Goal: Find specific fact: Find specific fact

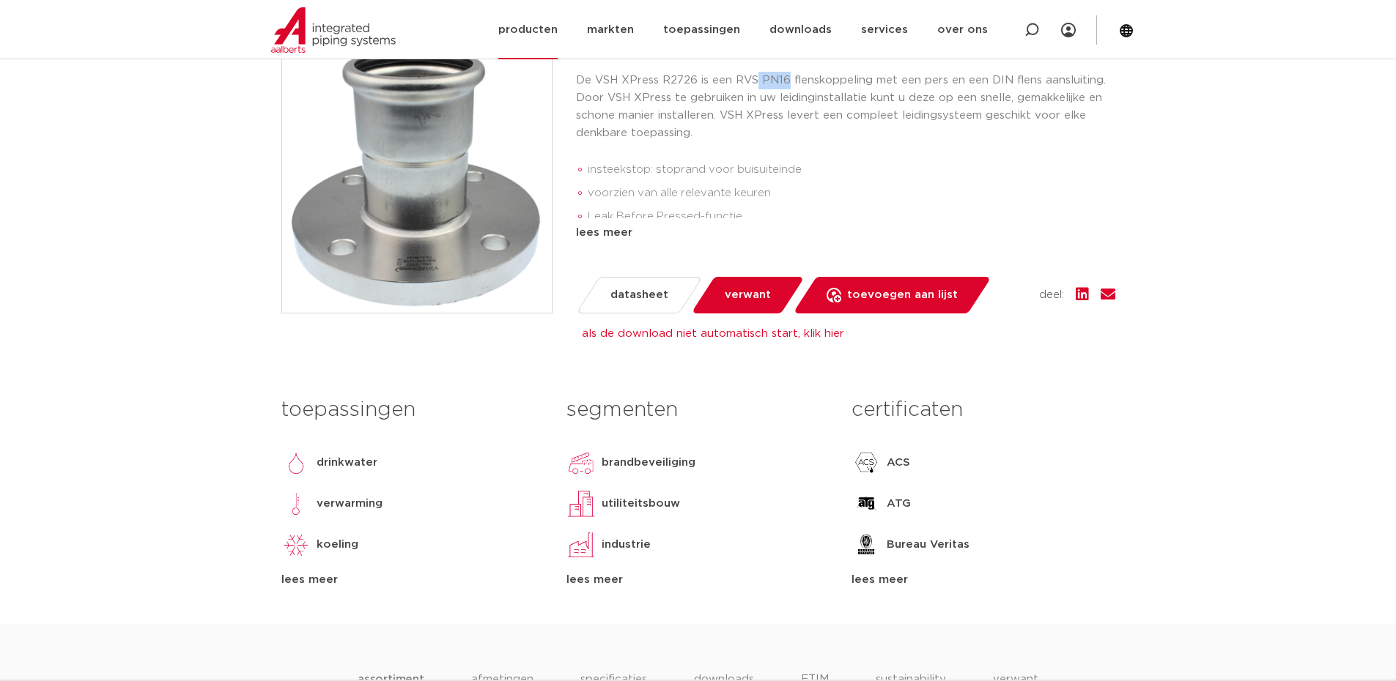
click at [535, 30] on link "producten" at bounding box center [527, 29] width 59 height 59
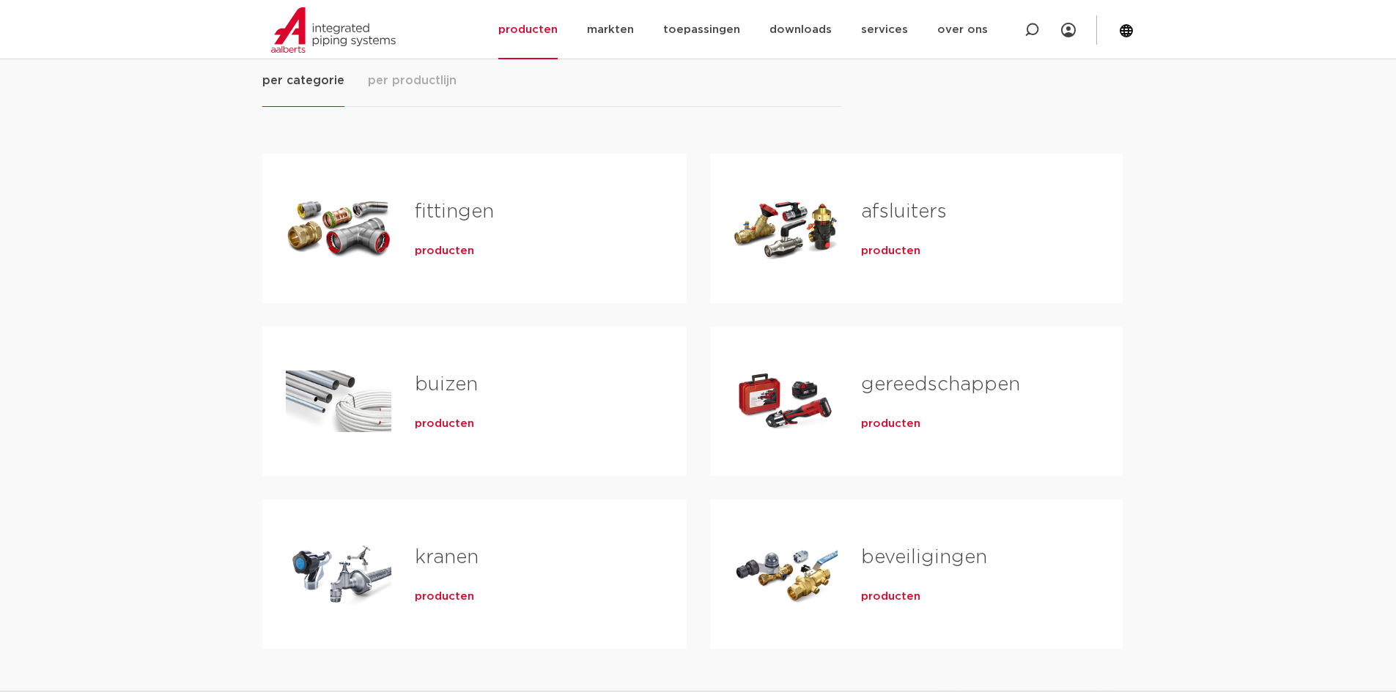
scroll to position [220, 0]
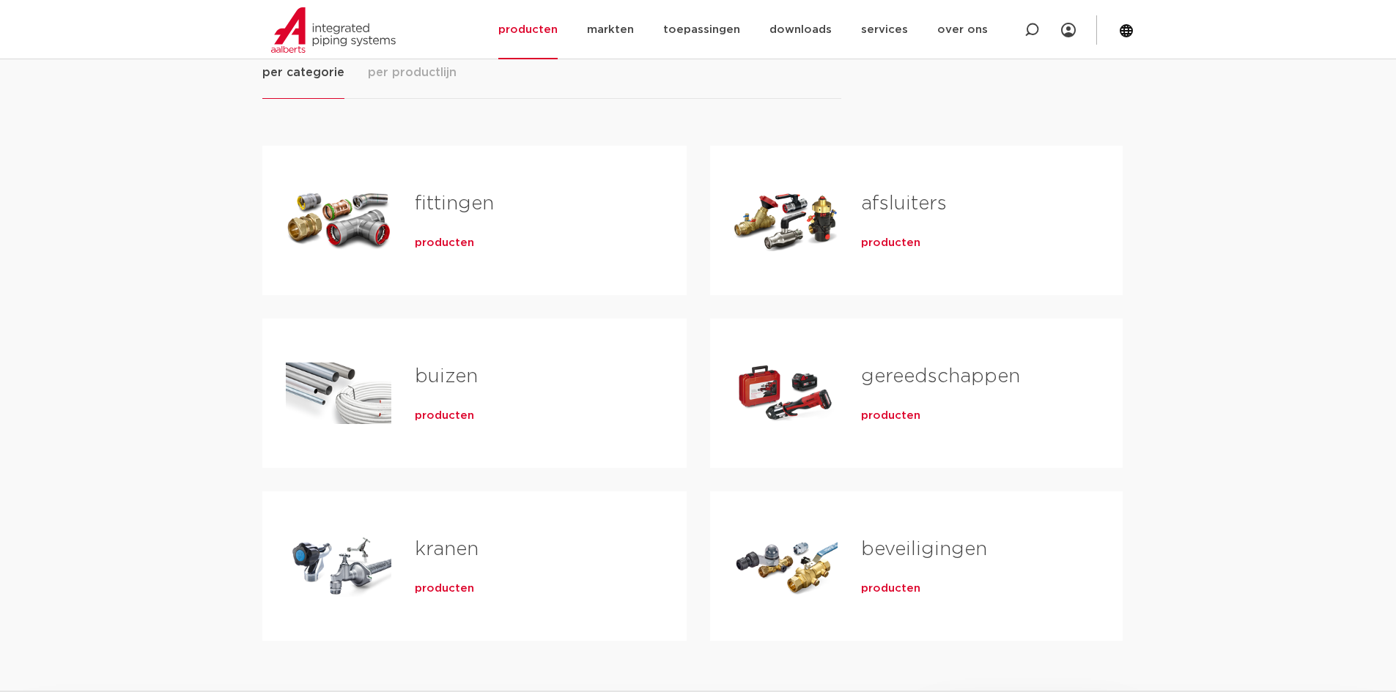
click at [433, 243] on span "producten" at bounding box center [444, 243] width 59 height 15
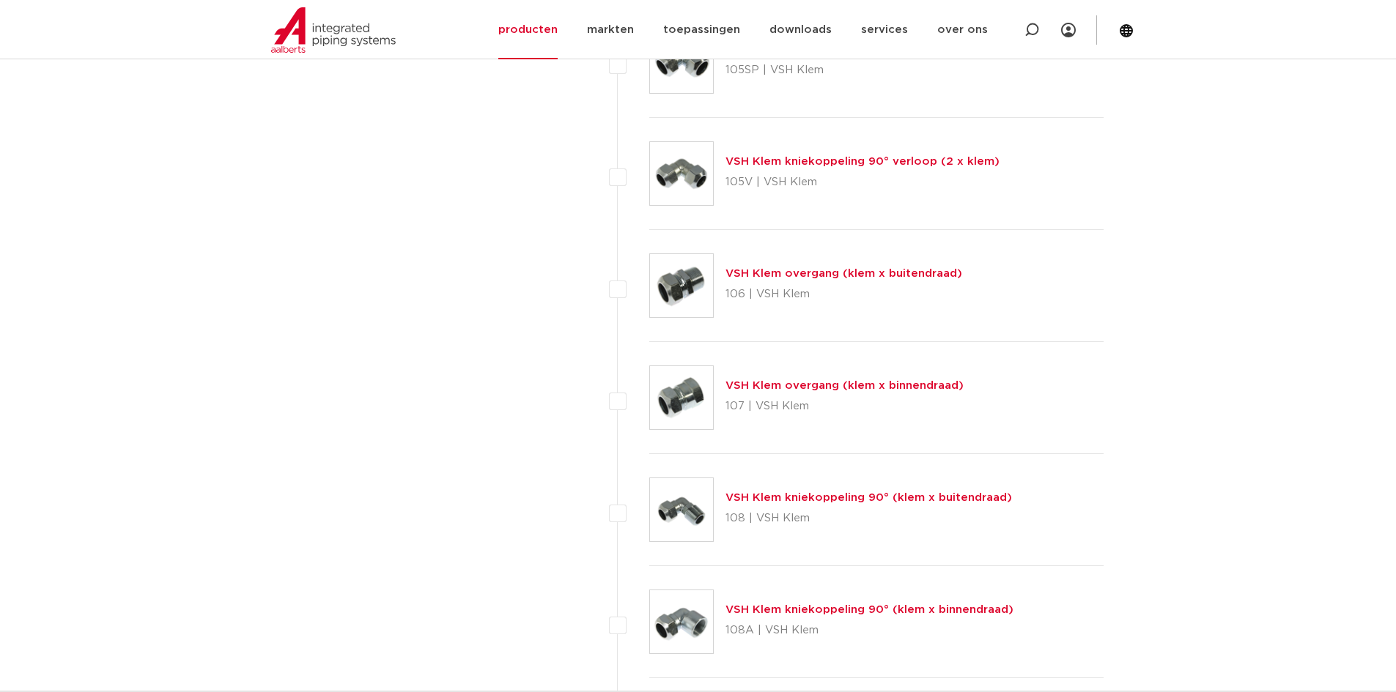
scroll to position [1099, 0]
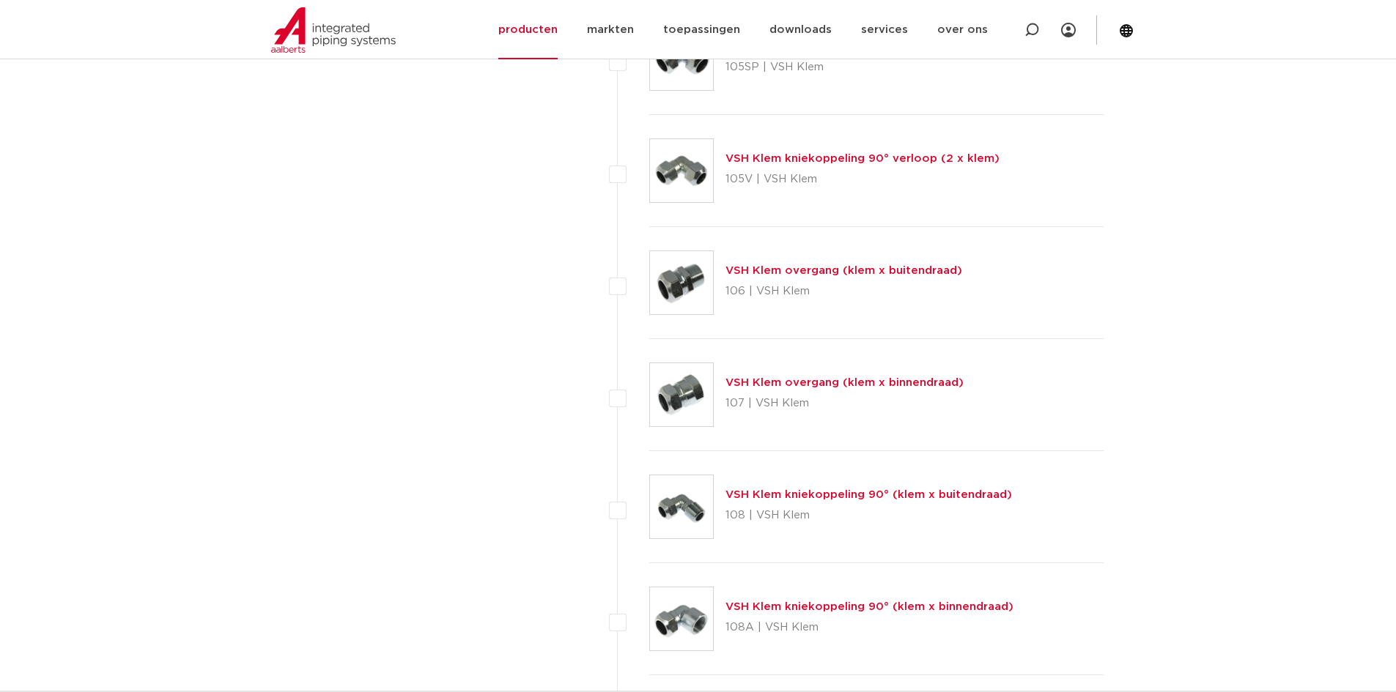
click at [773, 269] on link "VSH Klem overgang (klem x buitendraad)" at bounding box center [843, 270] width 237 height 11
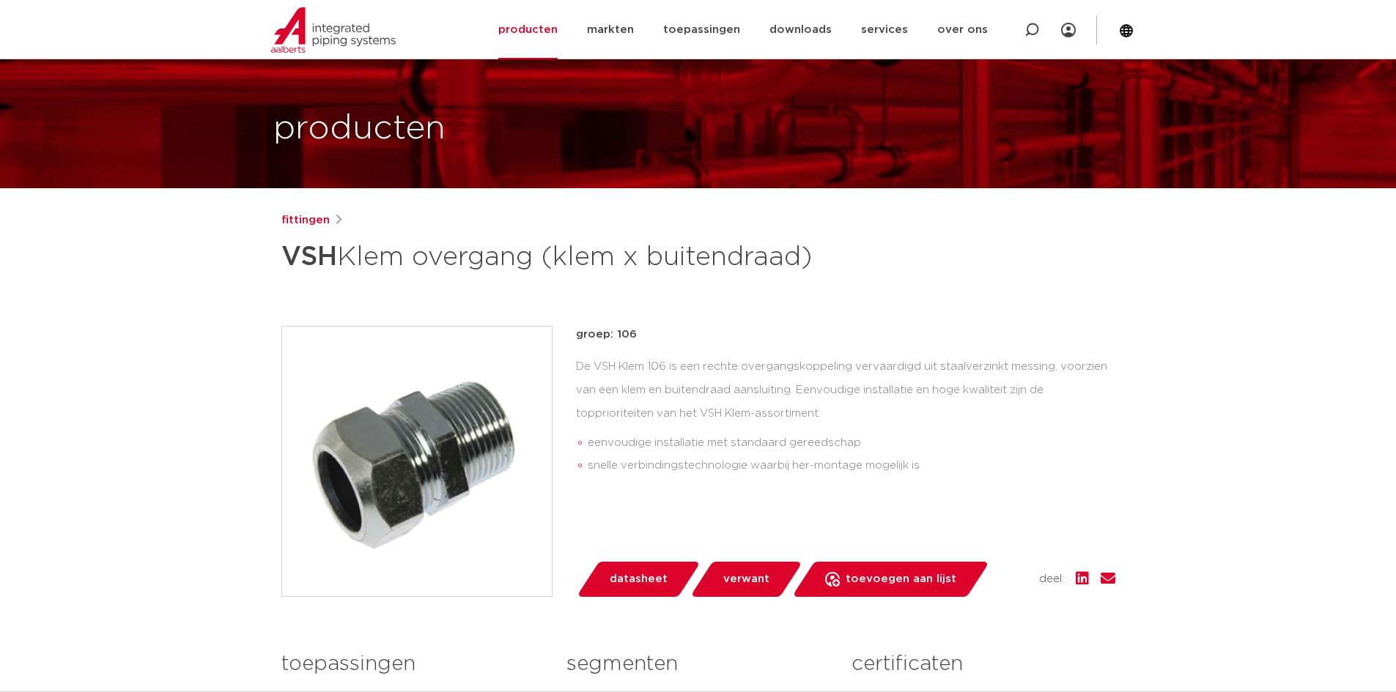
scroll to position [73, 0]
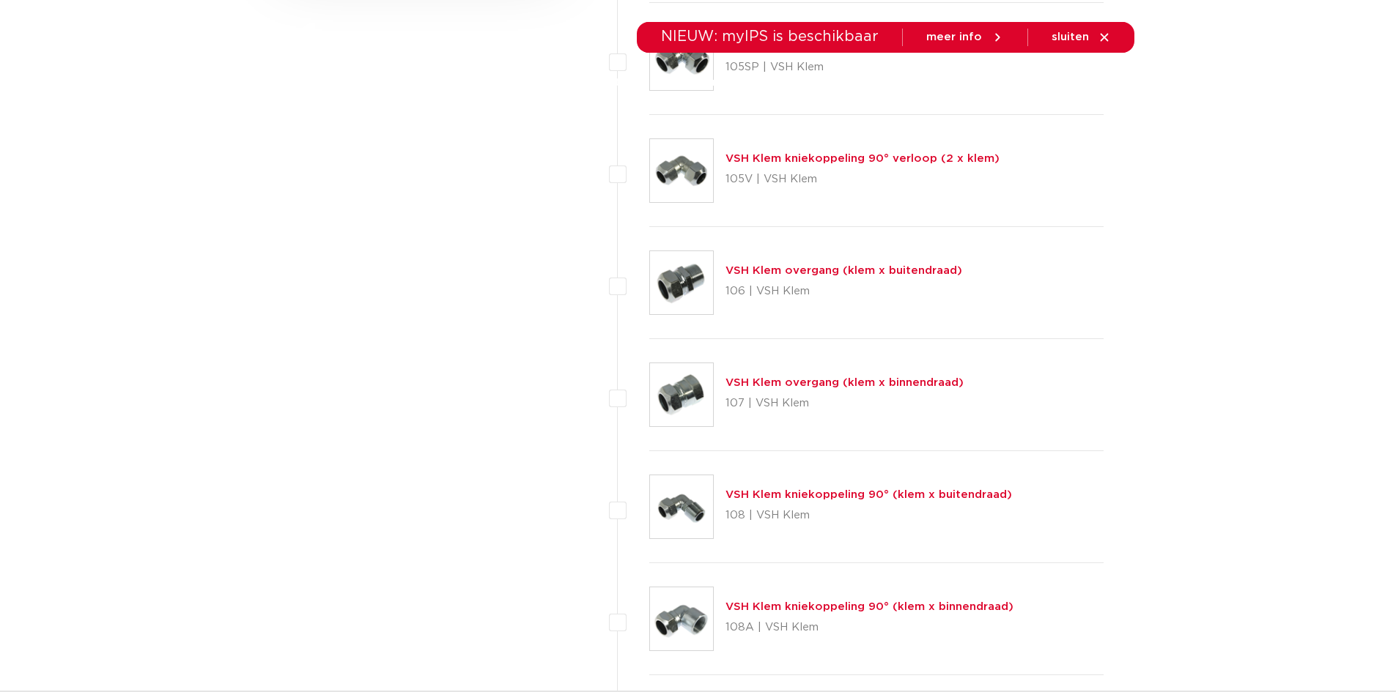
click at [863, 266] on link "VSH Klem overgang (klem x buitendraad)" at bounding box center [843, 270] width 237 height 11
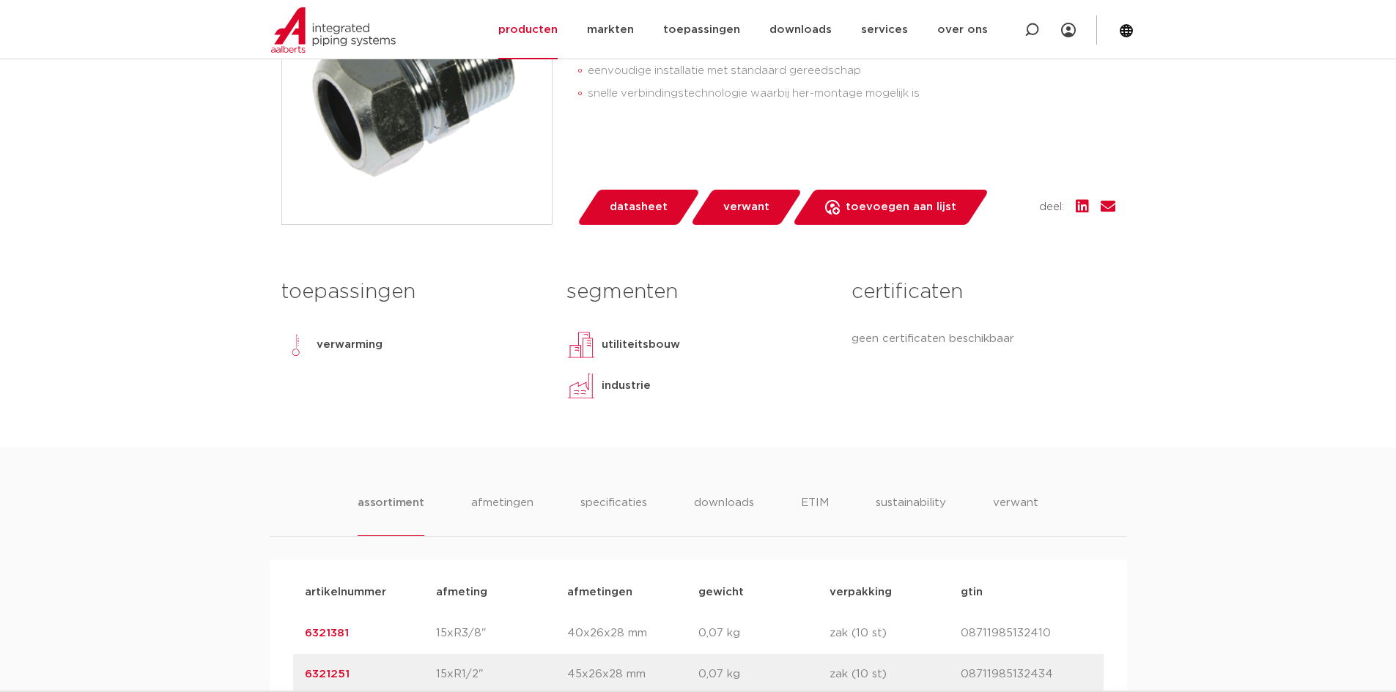
scroll to position [586, 0]
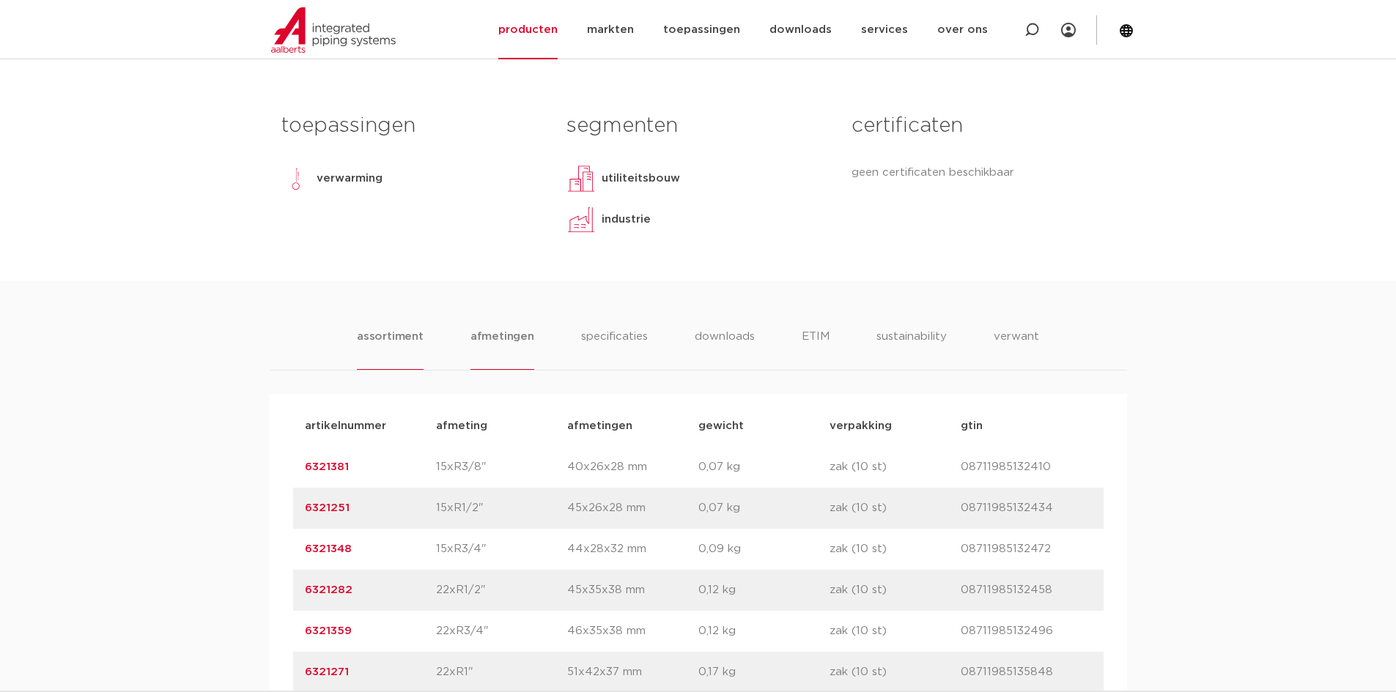
click at [494, 338] on li "afmetingen" at bounding box center [502, 349] width 64 height 42
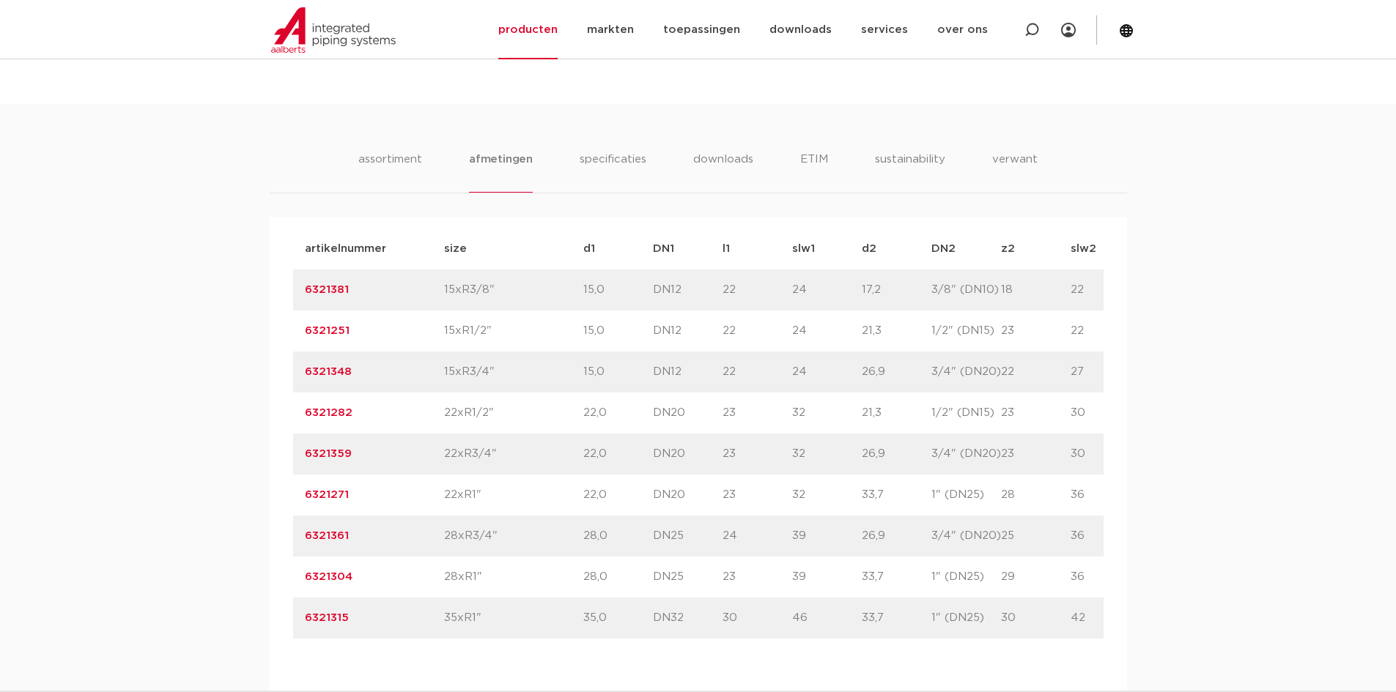
scroll to position [806, 0]
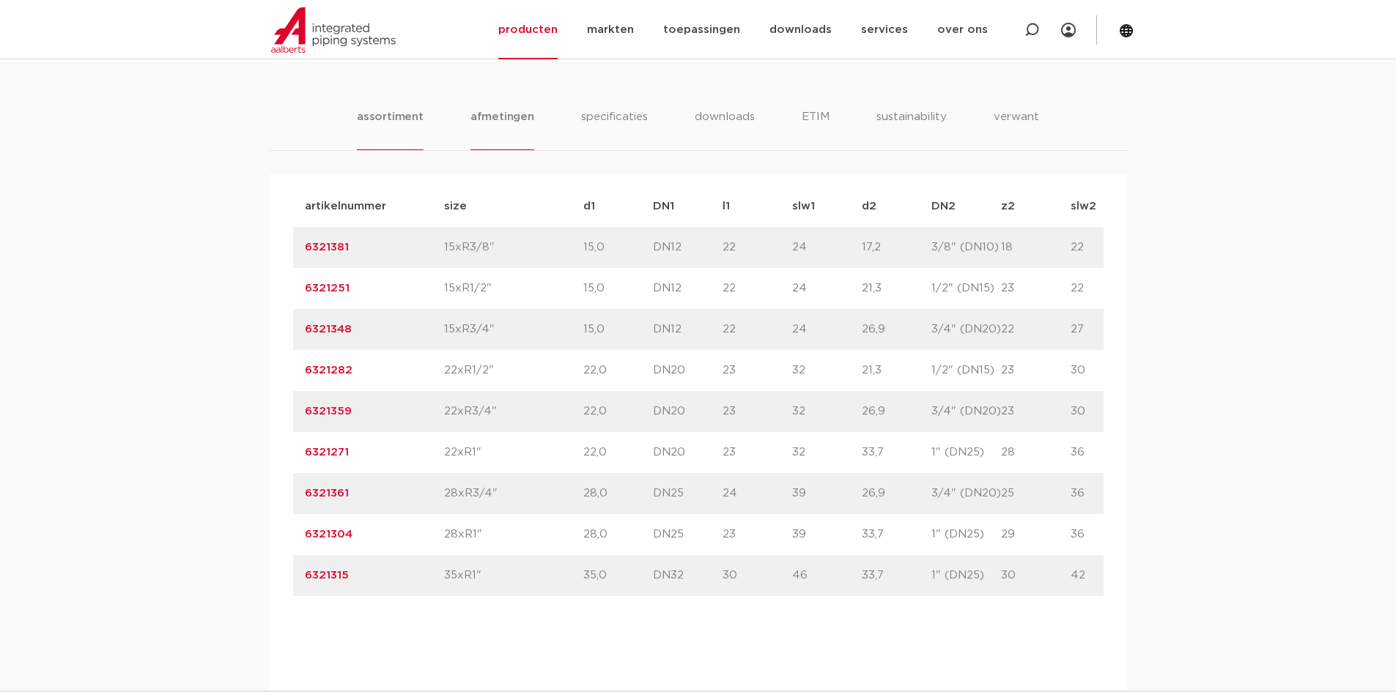
click at [399, 111] on li "assortiment" at bounding box center [390, 129] width 67 height 42
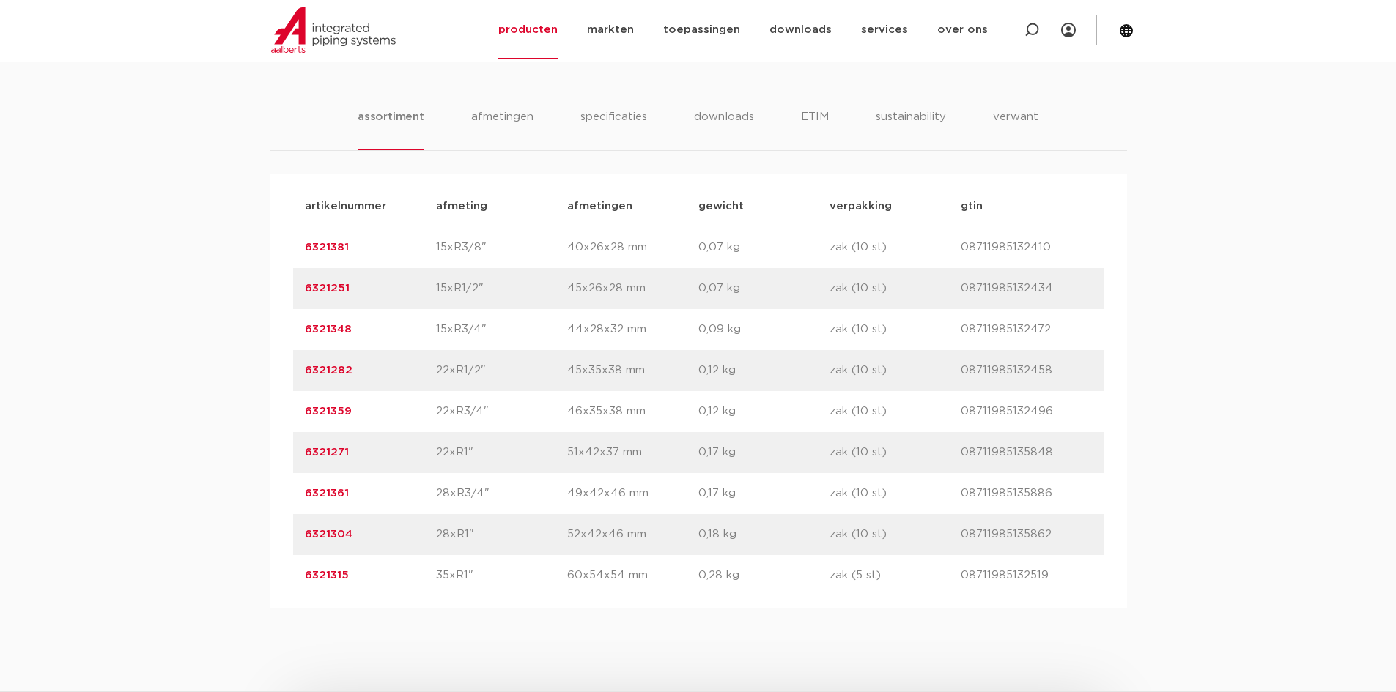
click at [316, 530] on link "6321304" at bounding box center [329, 534] width 48 height 11
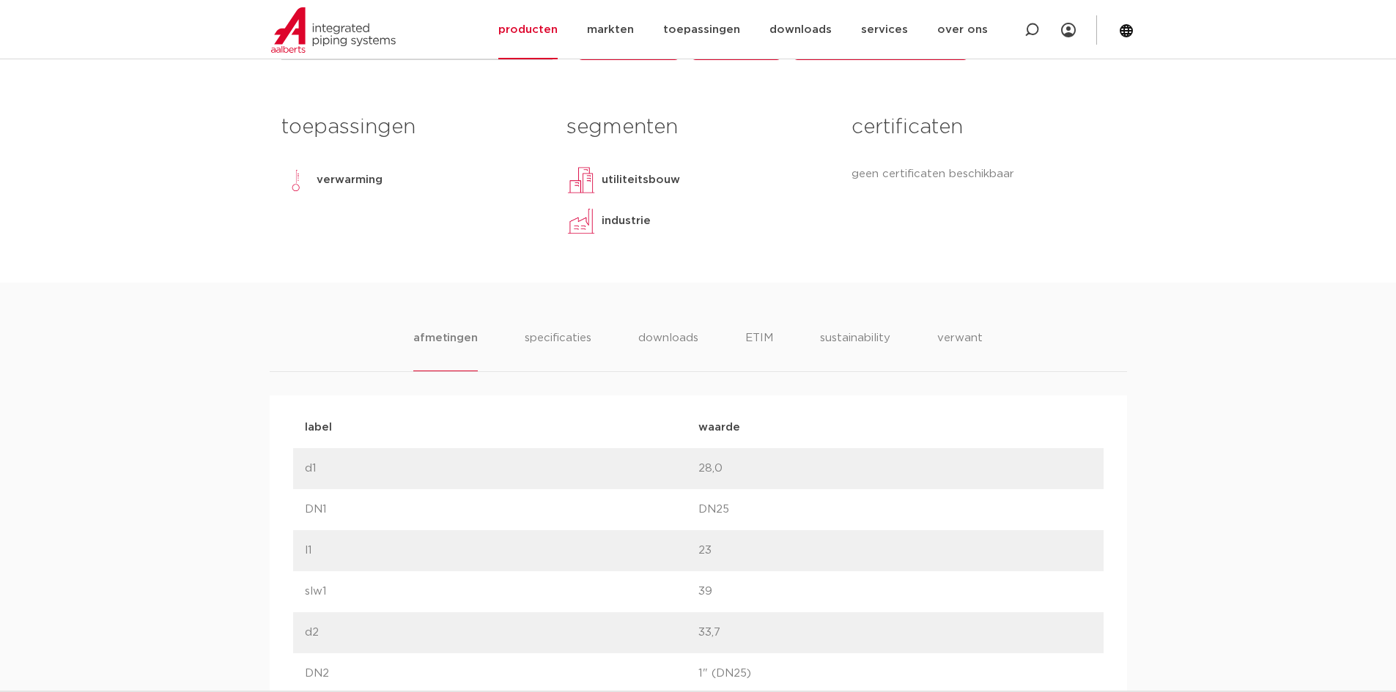
scroll to position [293, 0]
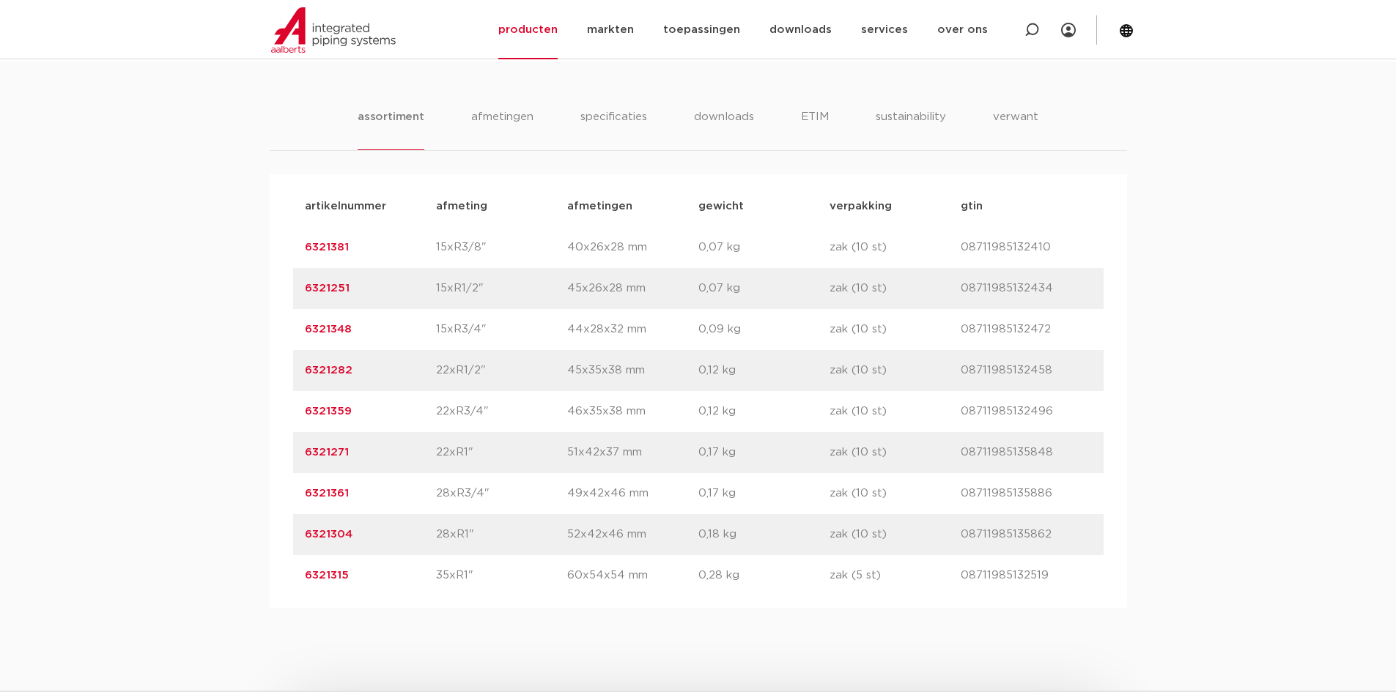
click at [326, 574] on link "6321315" at bounding box center [327, 575] width 44 height 11
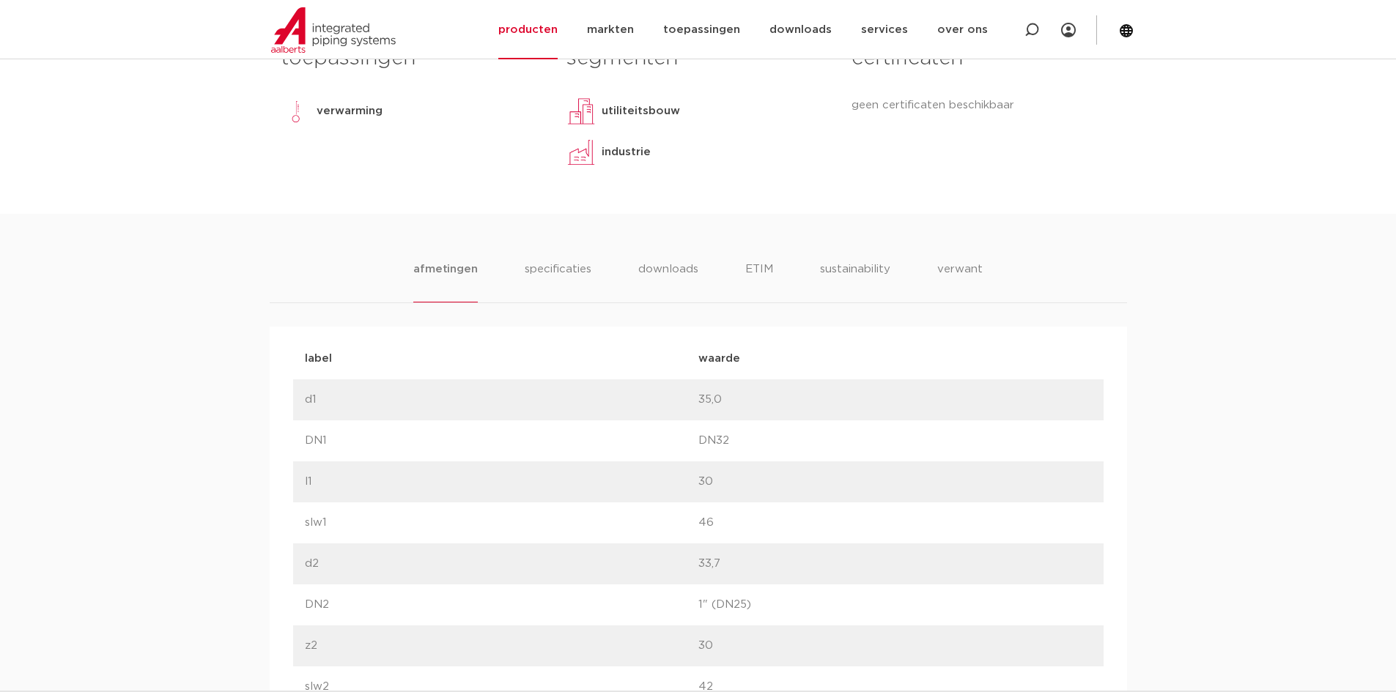
scroll to position [659, 0]
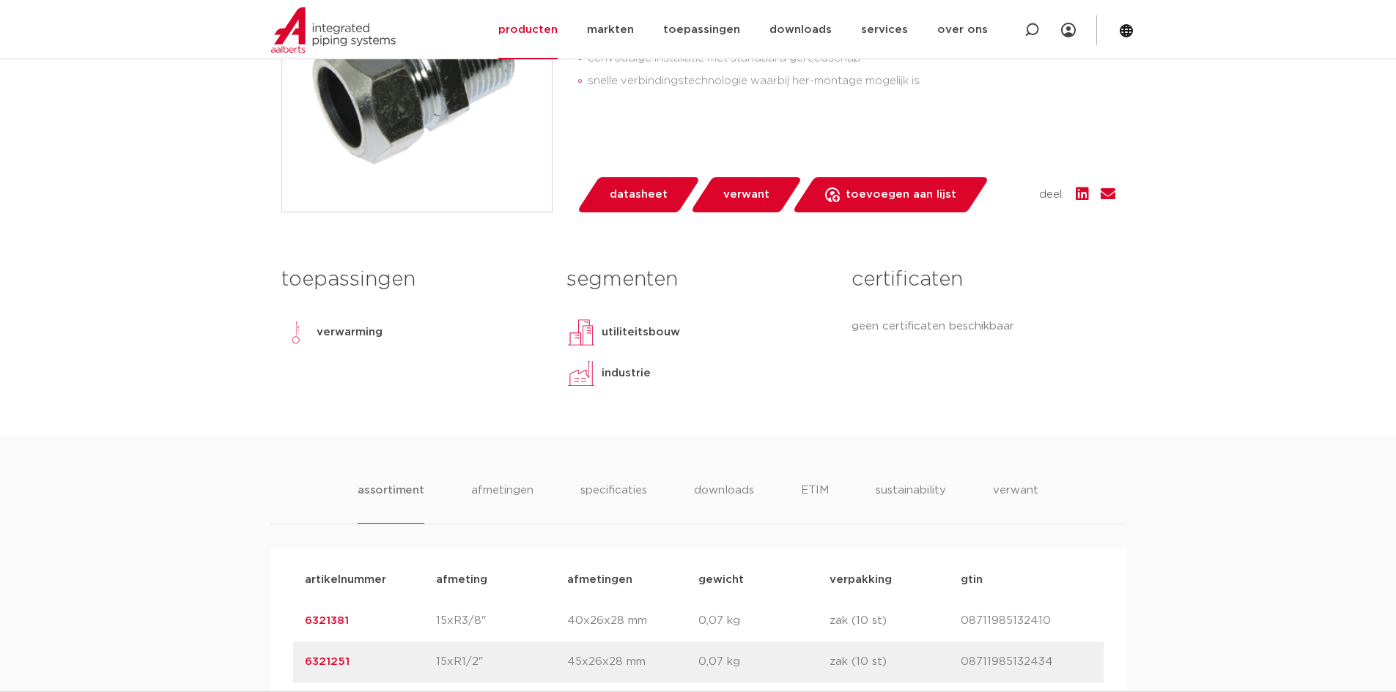
scroll to position [293, 0]
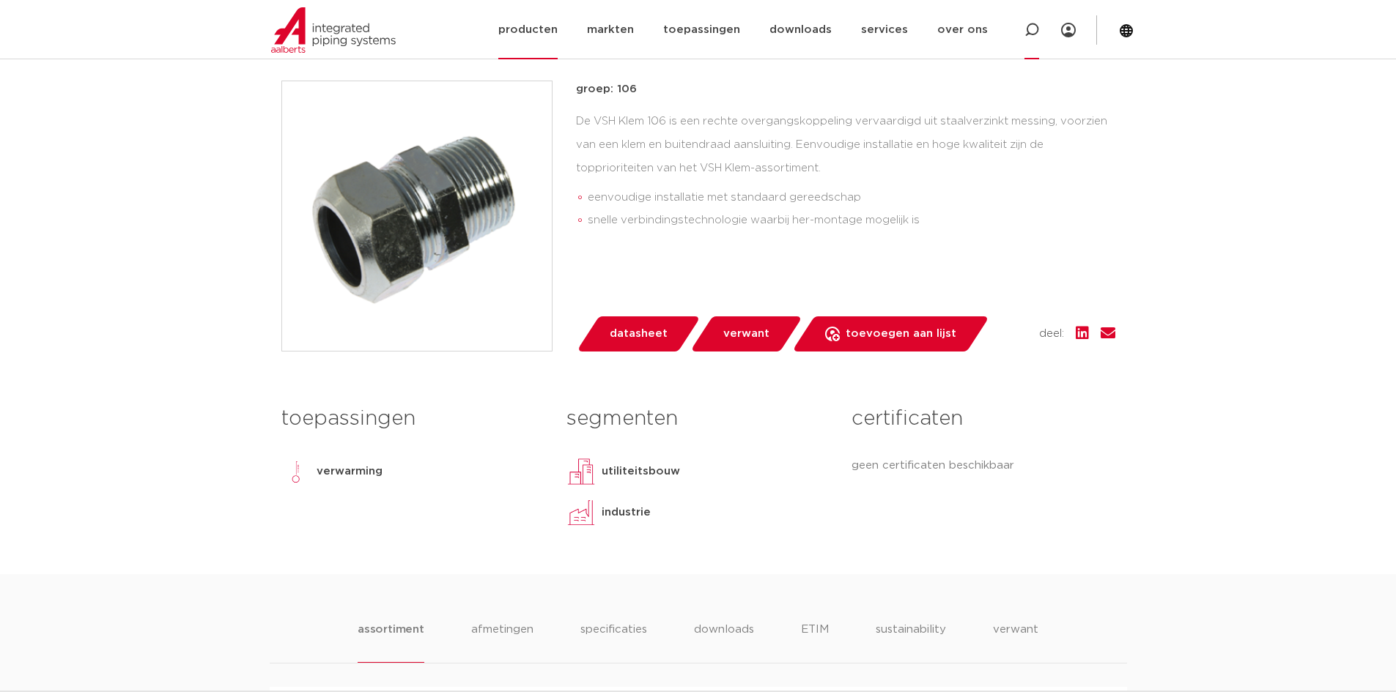
click at [1022, 27] on div at bounding box center [1031, 29] width 59 height 59
type input "6190745"
click button "Zoeken" at bounding box center [0, 0] width 0 height 0
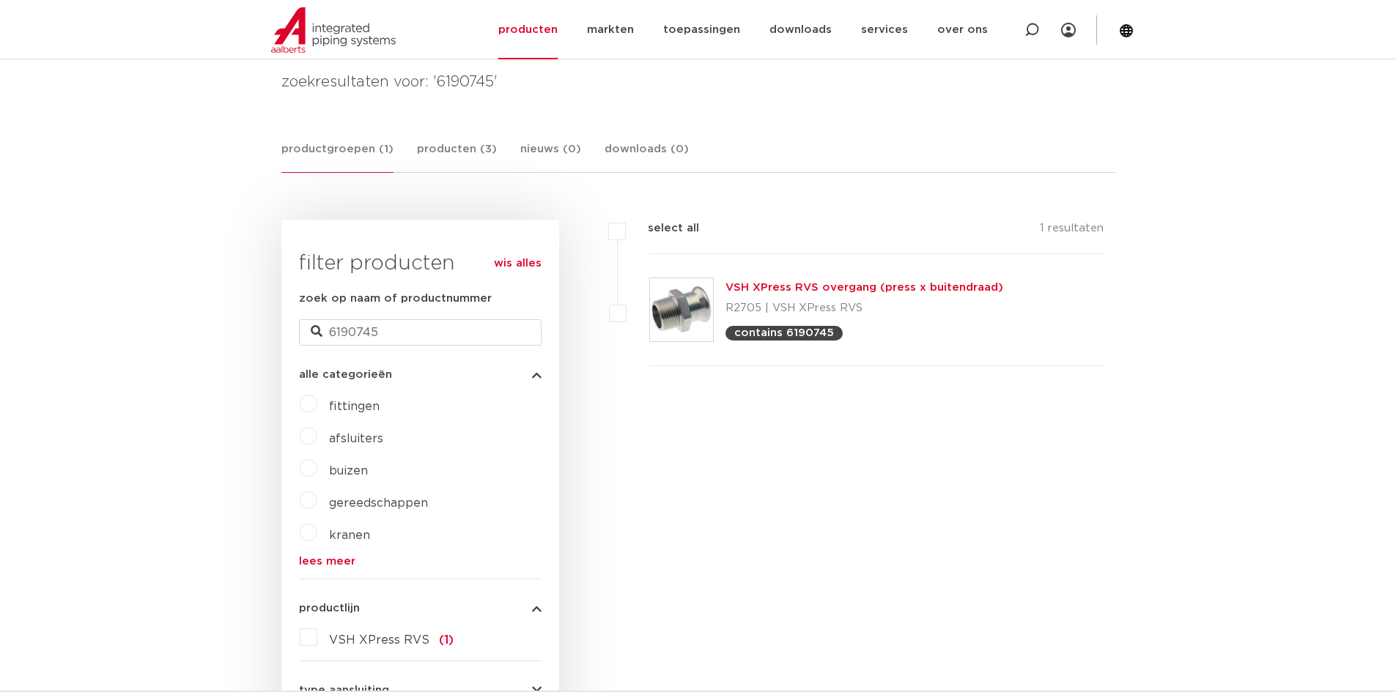
scroll to position [220, 0]
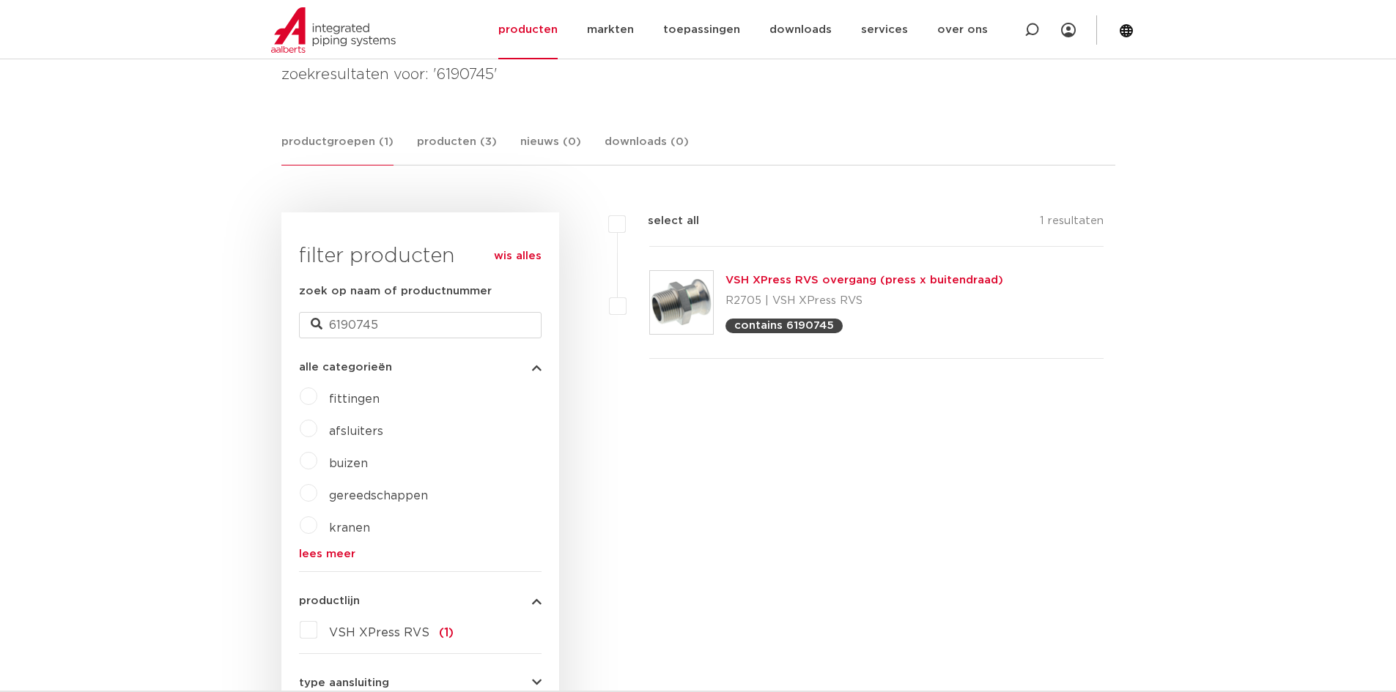
click at [836, 281] on link "VSH XPress RVS overgang (press x buitendraad)" at bounding box center [864, 280] width 278 height 11
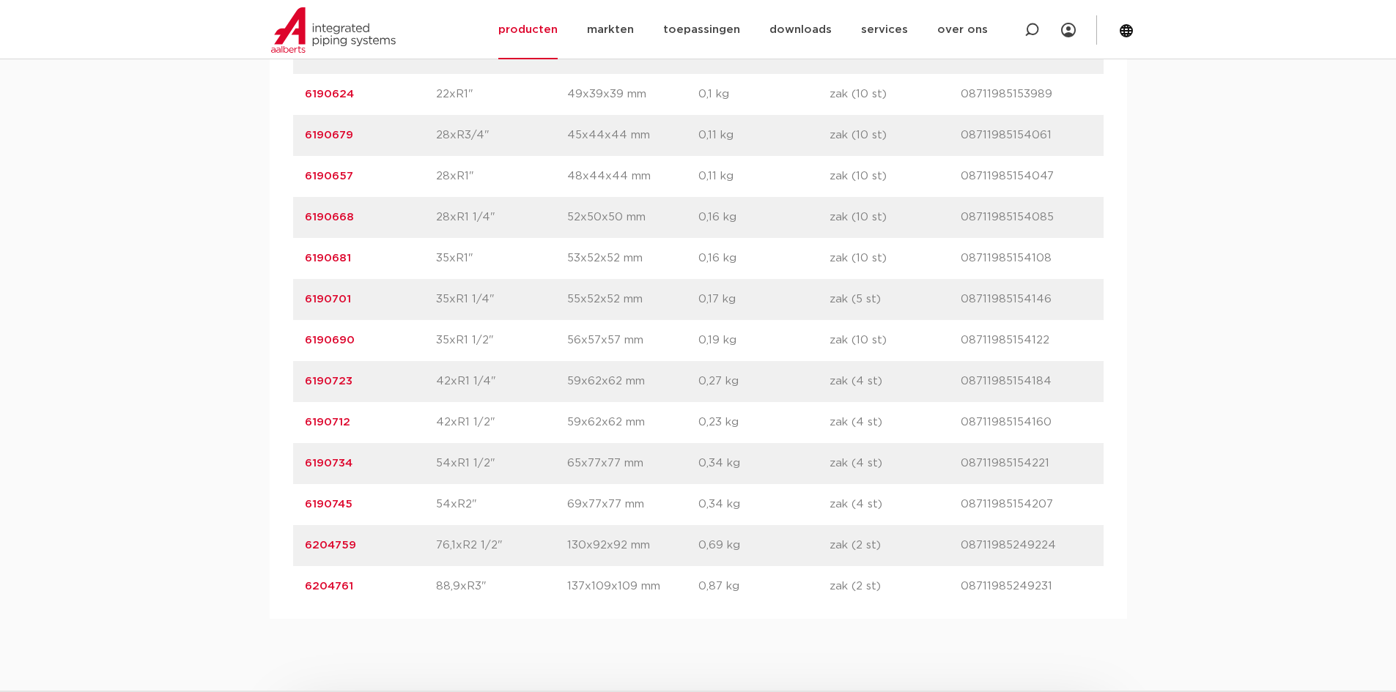
scroll to position [1392, 0]
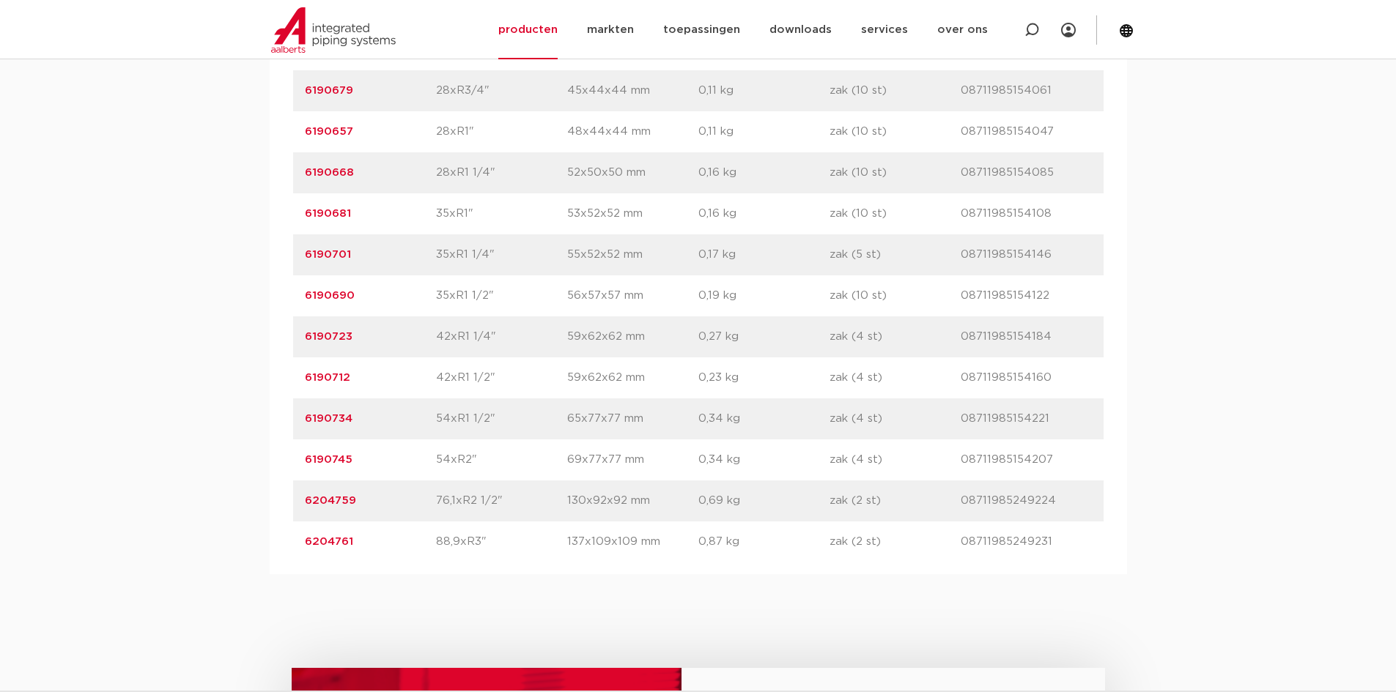
click at [338, 457] on link "6190745" at bounding box center [329, 459] width 48 height 11
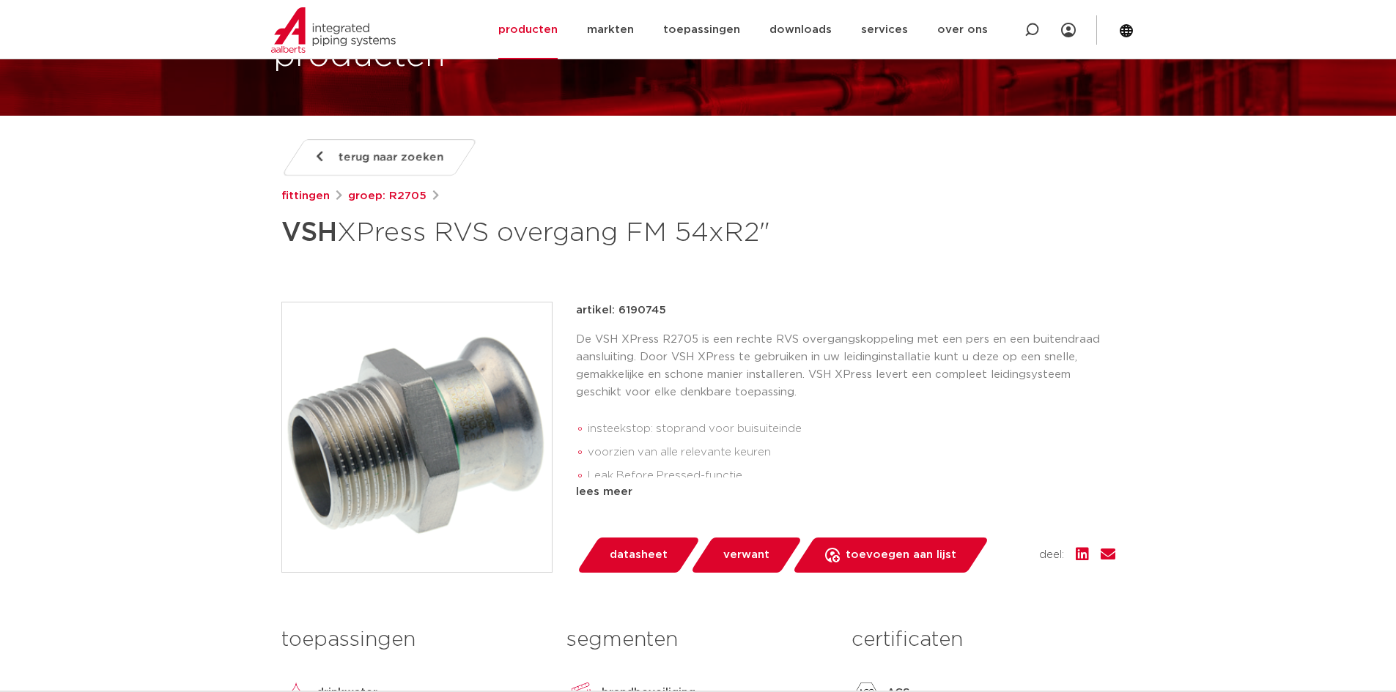
scroll to position [147, 0]
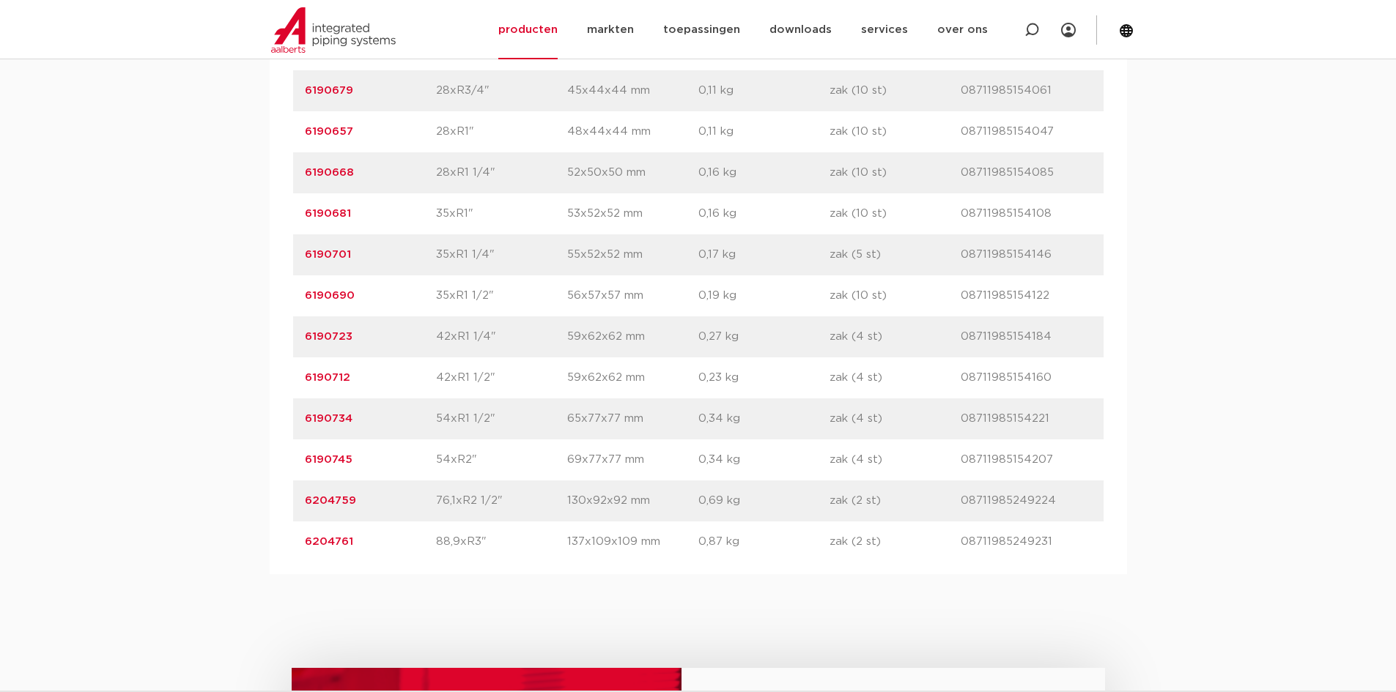
click at [223, 383] on div "assortiment afmetingen specificaties downloads ETIM sustainability verwant asso…" at bounding box center [698, 96] width 1396 height 957
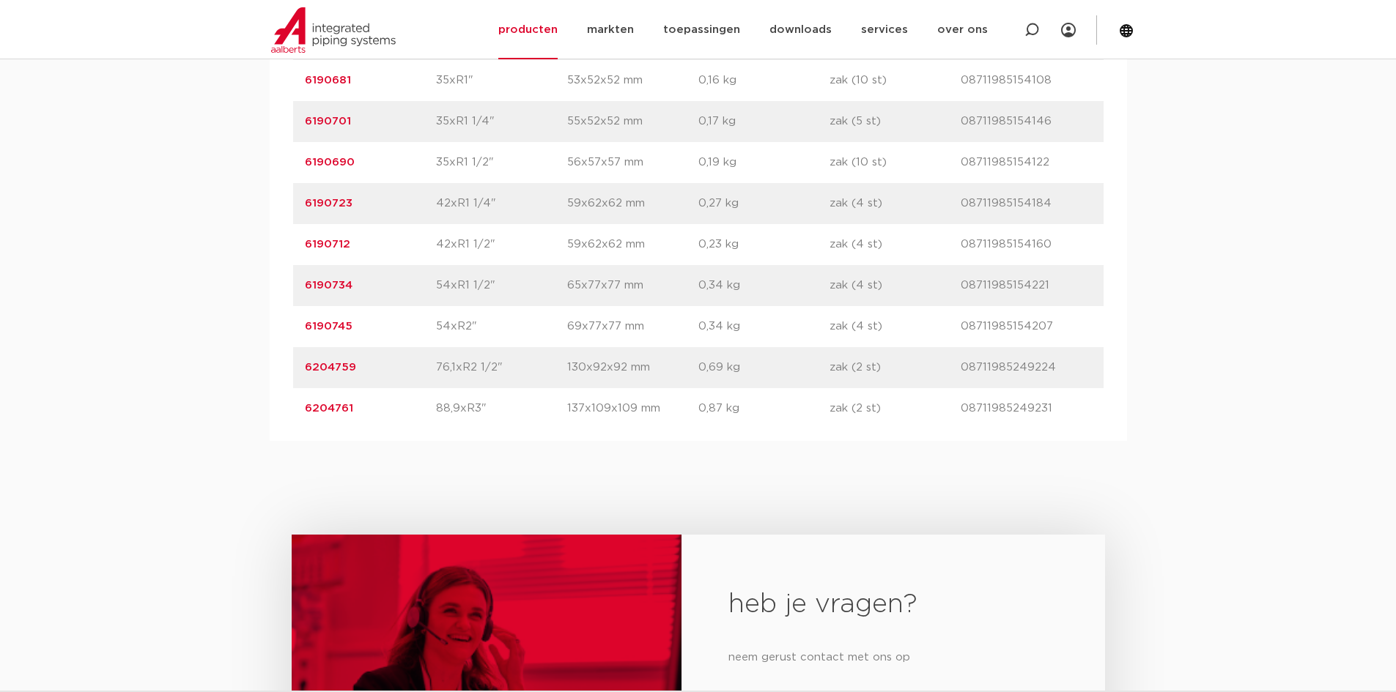
scroll to position [1538, 0]
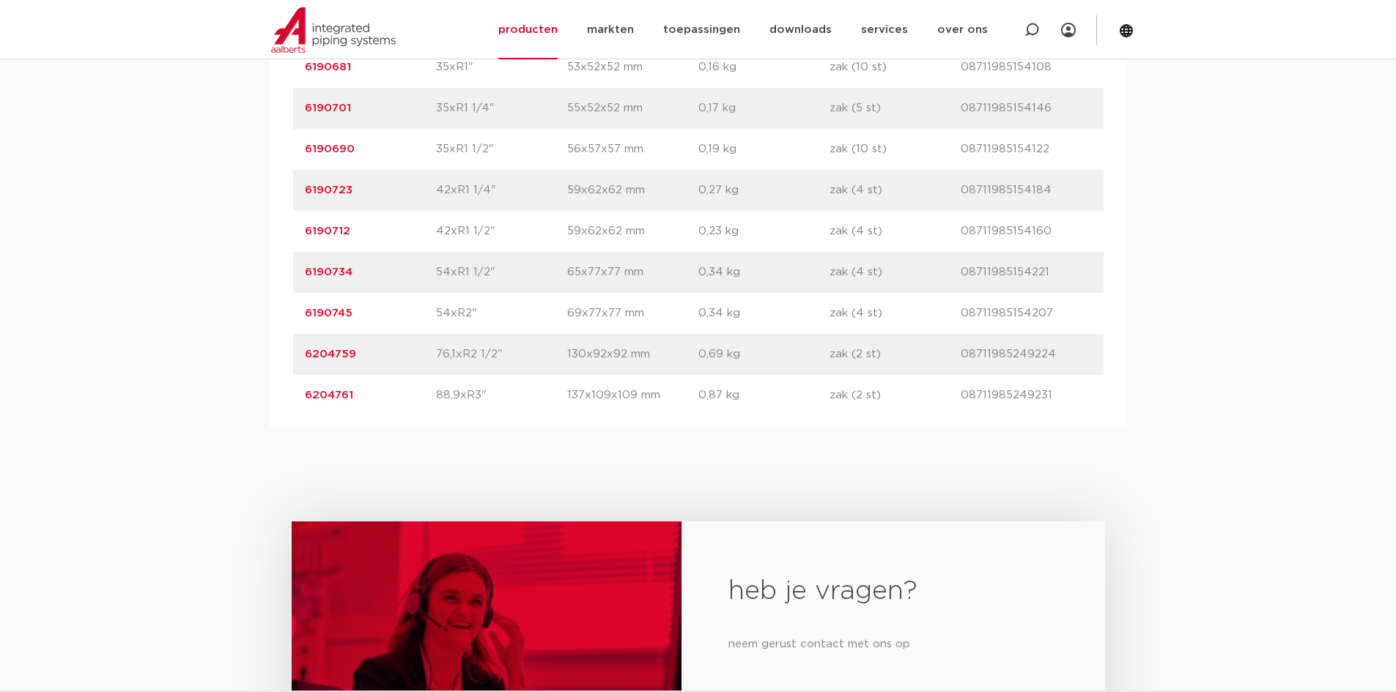
click at [339, 317] on link "6190745" at bounding box center [329, 313] width 48 height 11
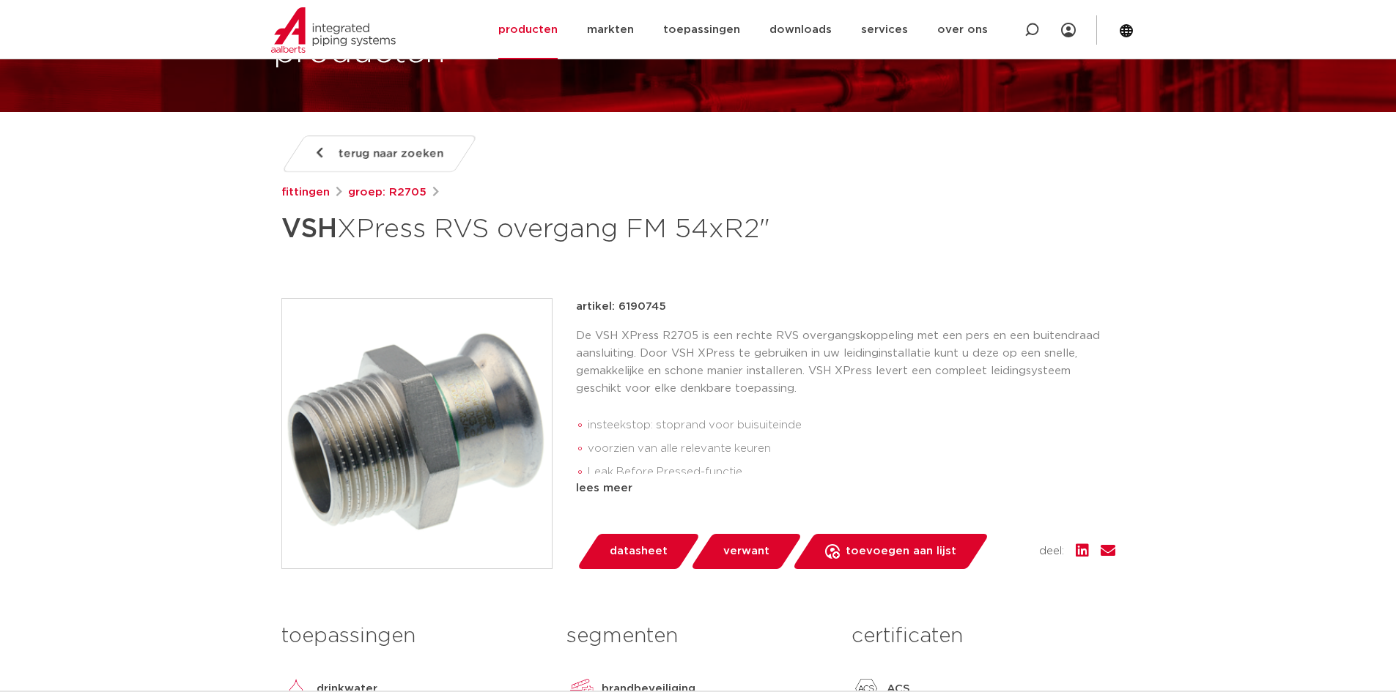
scroll to position [147, 0]
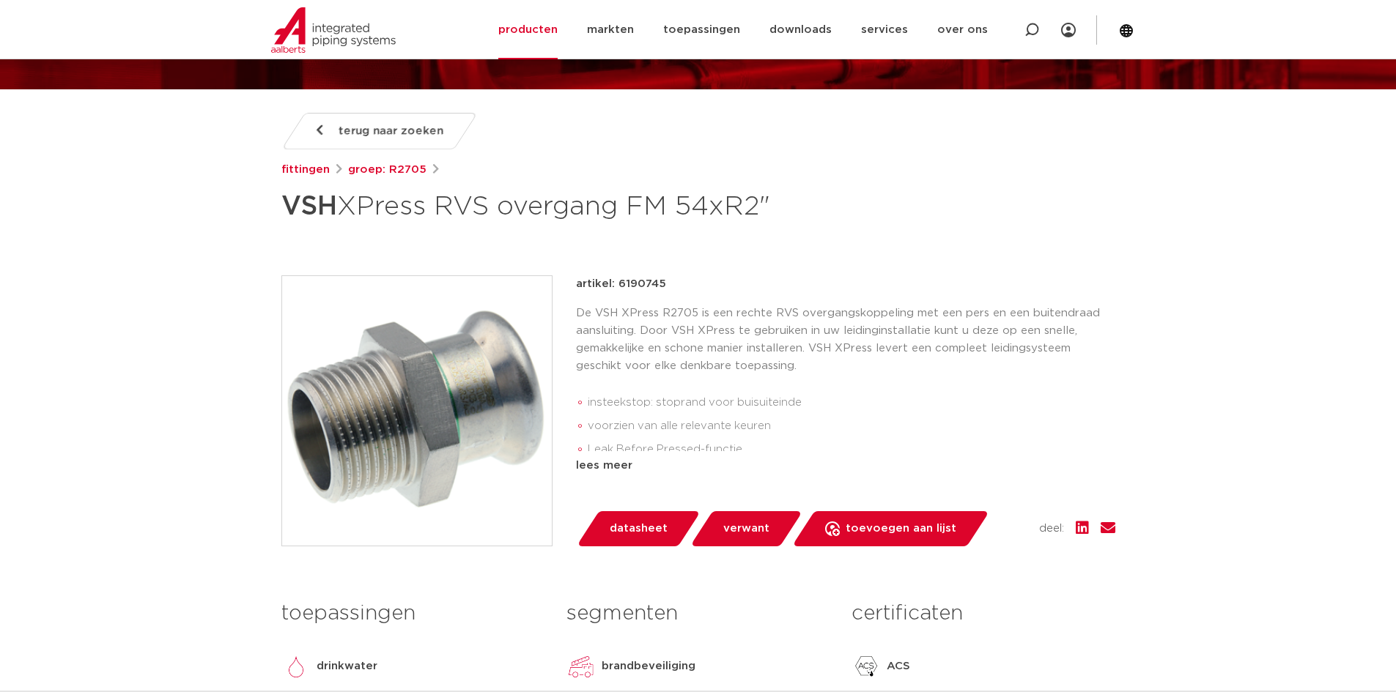
click at [653, 286] on p "artikel: 6190745" at bounding box center [621, 284] width 90 height 18
copy p "6190745"
click at [1029, 33] on icon at bounding box center [1032, 30] width 18 height 18
type input "6204431"
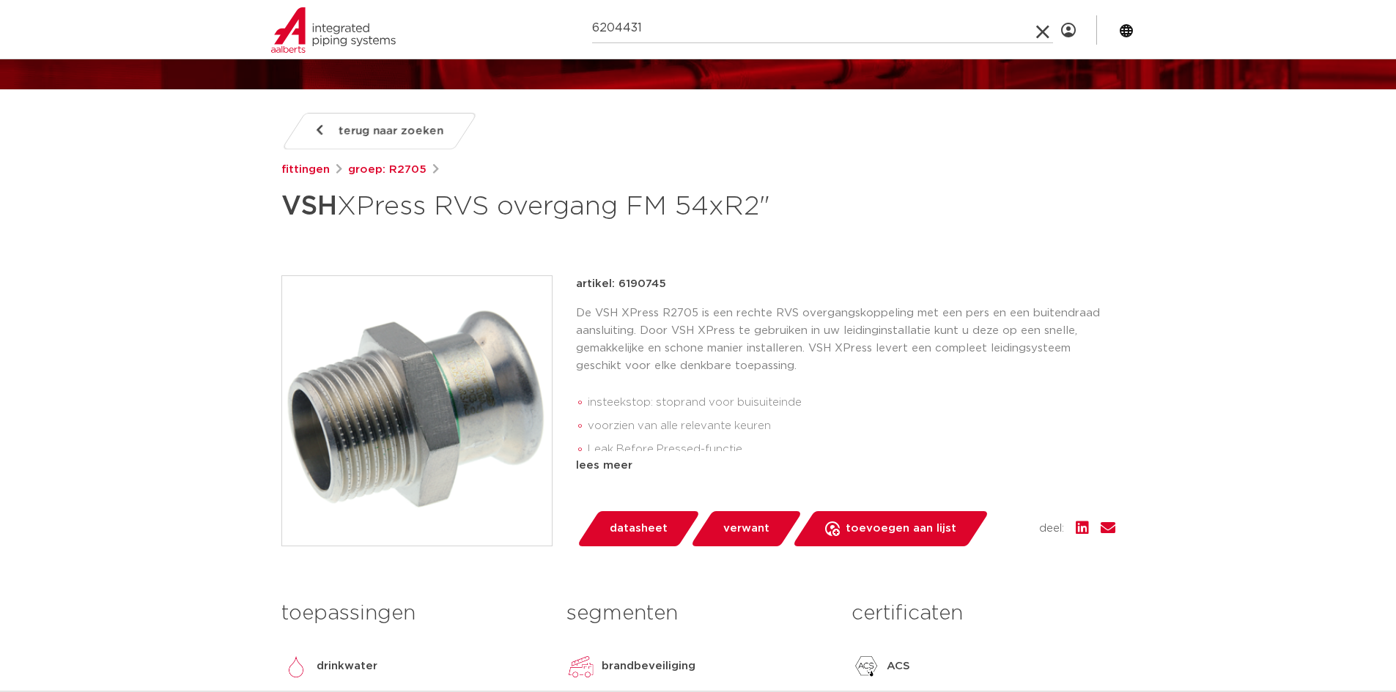
click button "Zoeken" at bounding box center [0, 0] width 0 height 0
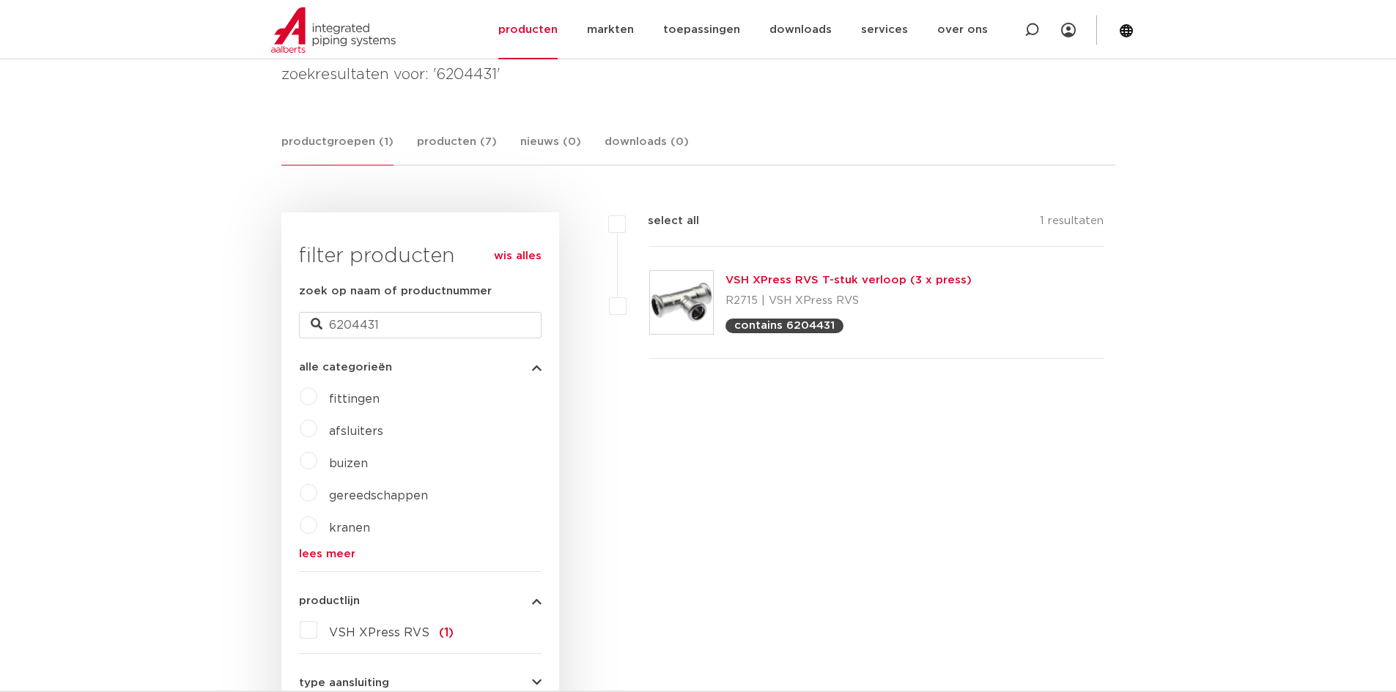
click at [831, 282] on link "VSH XPress RVS T-stuk verloop (3 x press)" at bounding box center [848, 280] width 246 height 11
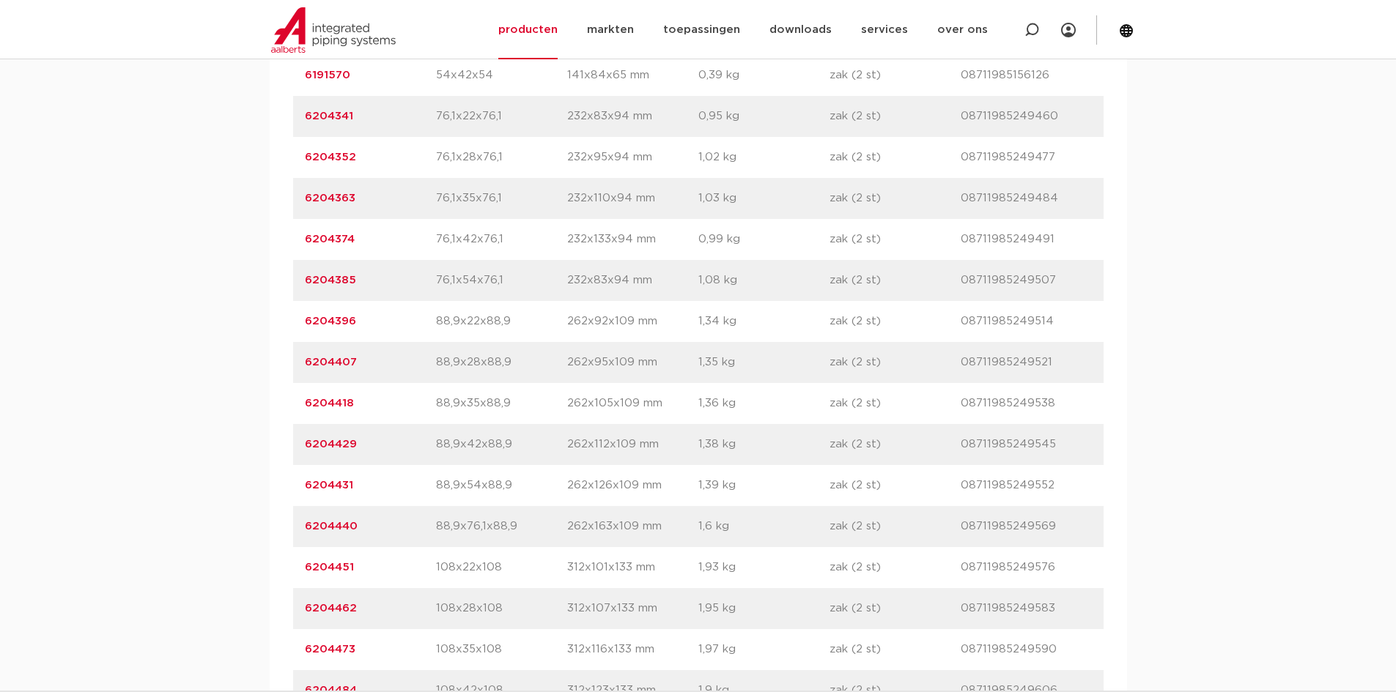
scroll to position [1758, 0]
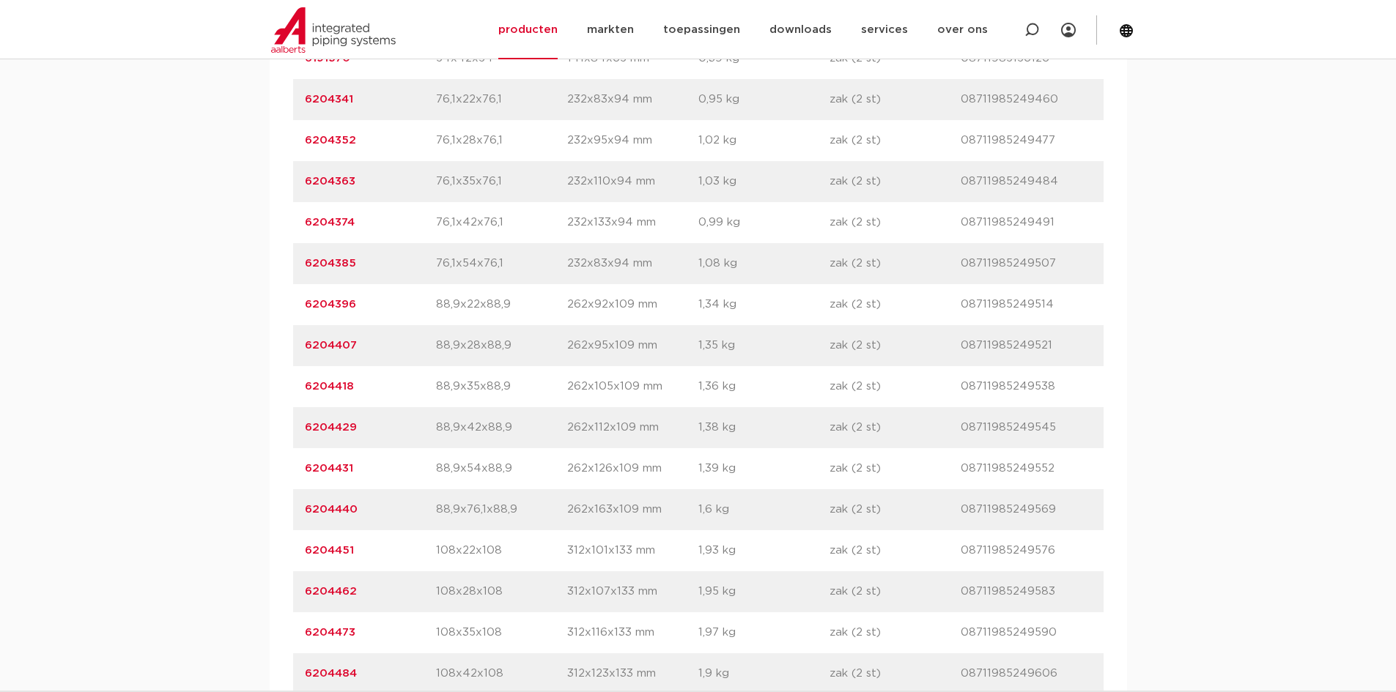
click at [337, 474] on link "6204431" at bounding box center [329, 468] width 48 height 11
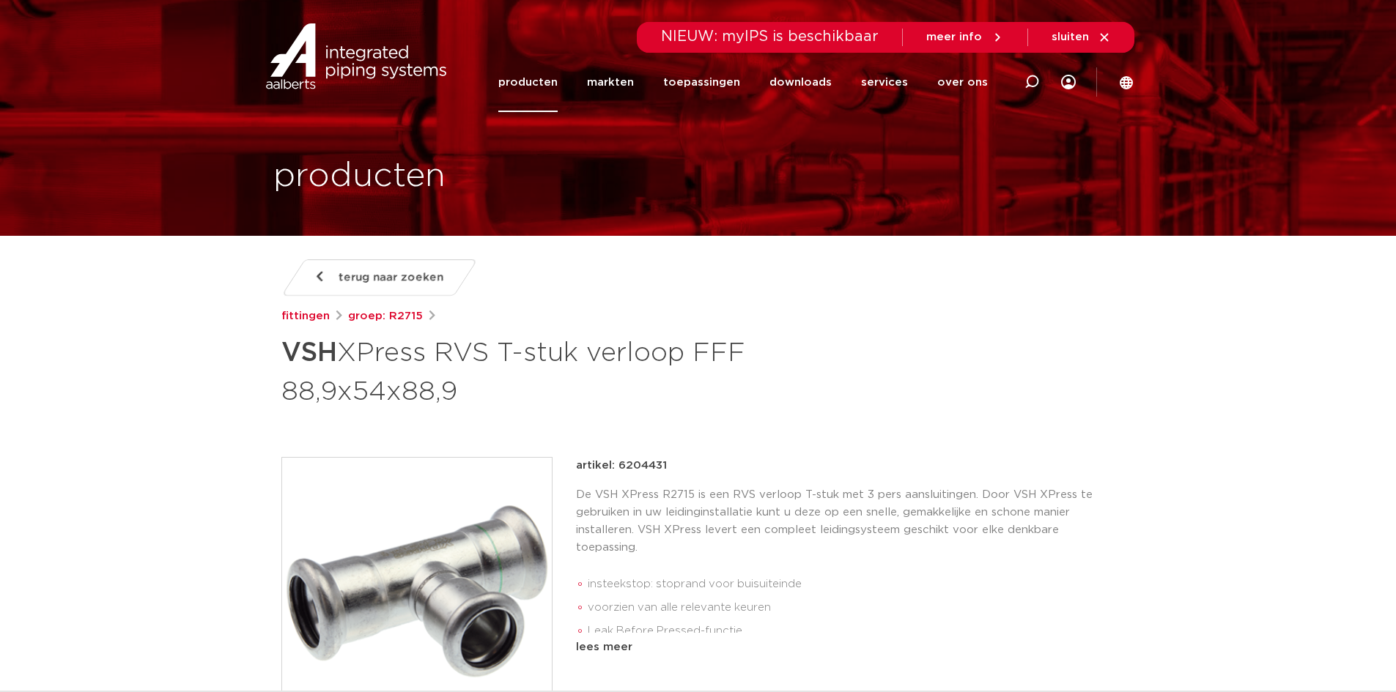
click at [633, 464] on p "artikel: 6204431" at bounding box center [621, 466] width 91 height 18
copy p "6204431"
